Goal: Information Seeking & Learning: Learn about a topic

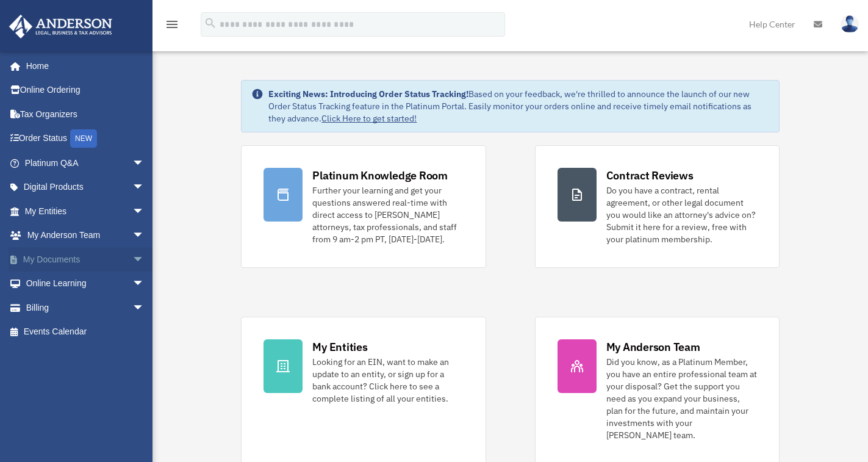
click at [132, 258] on span "arrow_drop_down" at bounding box center [144, 259] width 24 height 25
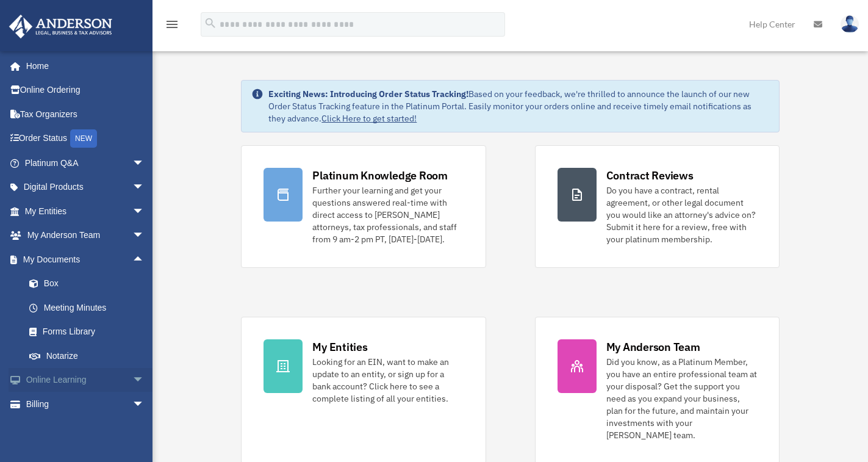
click at [132, 379] on span "arrow_drop_down" at bounding box center [144, 380] width 24 height 25
click at [76, 401] on link "Courses" at bounding box center [90, 404] width 146 height 24
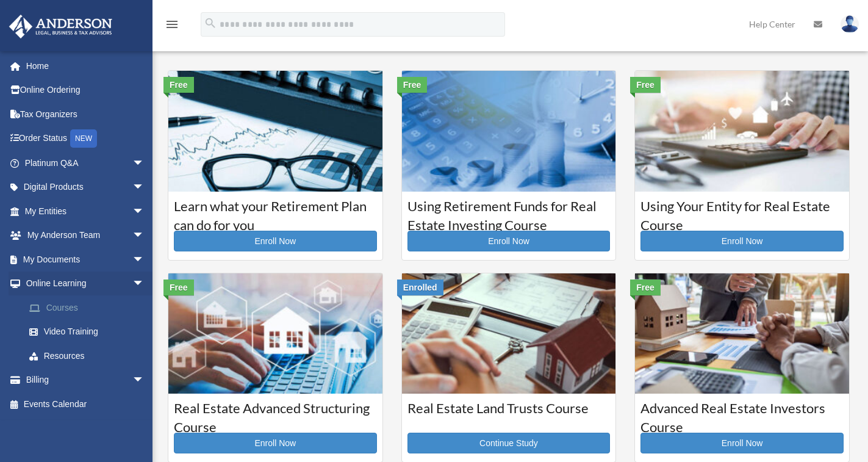
click at [57, 312] on link "Courses" at bounding box center [90, 307] width 146 height 24
click at [68, 331] on link "Video Training" at bounding box center [90, 332] width 146 height 24
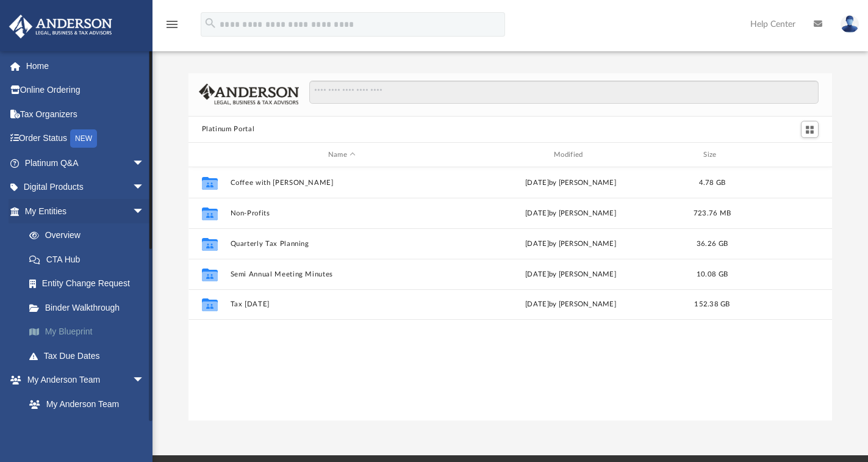
scroll to position [267, 633]
click at [106, 307] on link "Binder Walkthrough" at bounding box center [90, 307] width 146 height 24
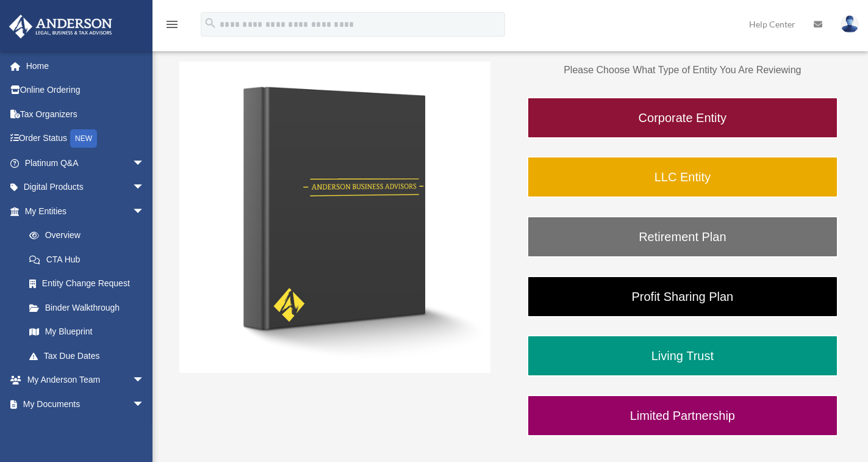
scroll to position [183, 0]
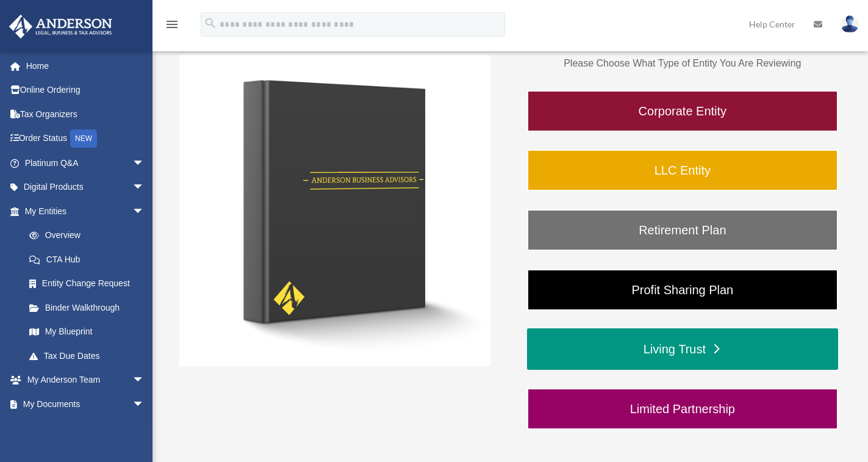
click at [639, 350] on link "Living Trust" at bounding box center [682, 348] width 311 height 41
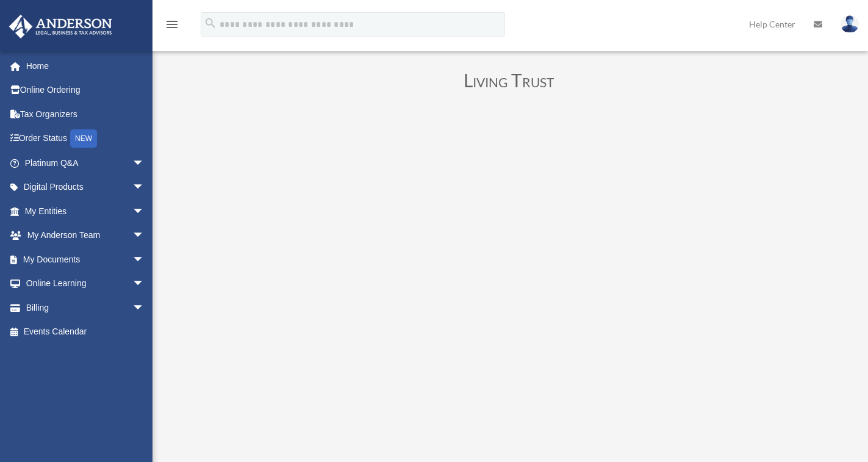
scroll to position [61, 0]
